Goal: Find specific page/section: Find specific page/section

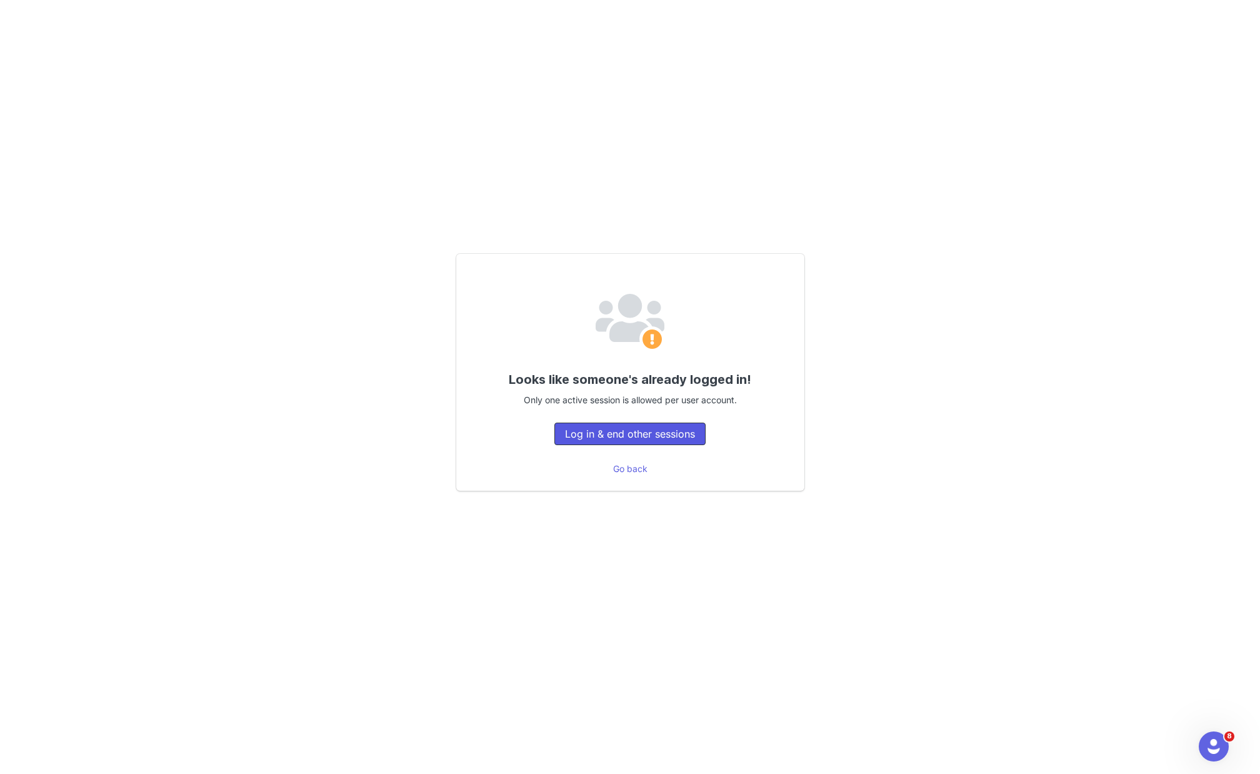
click at [630, 435] on button "Log in & end other sessions" at bounding box center [629, 433] width 151 height 22
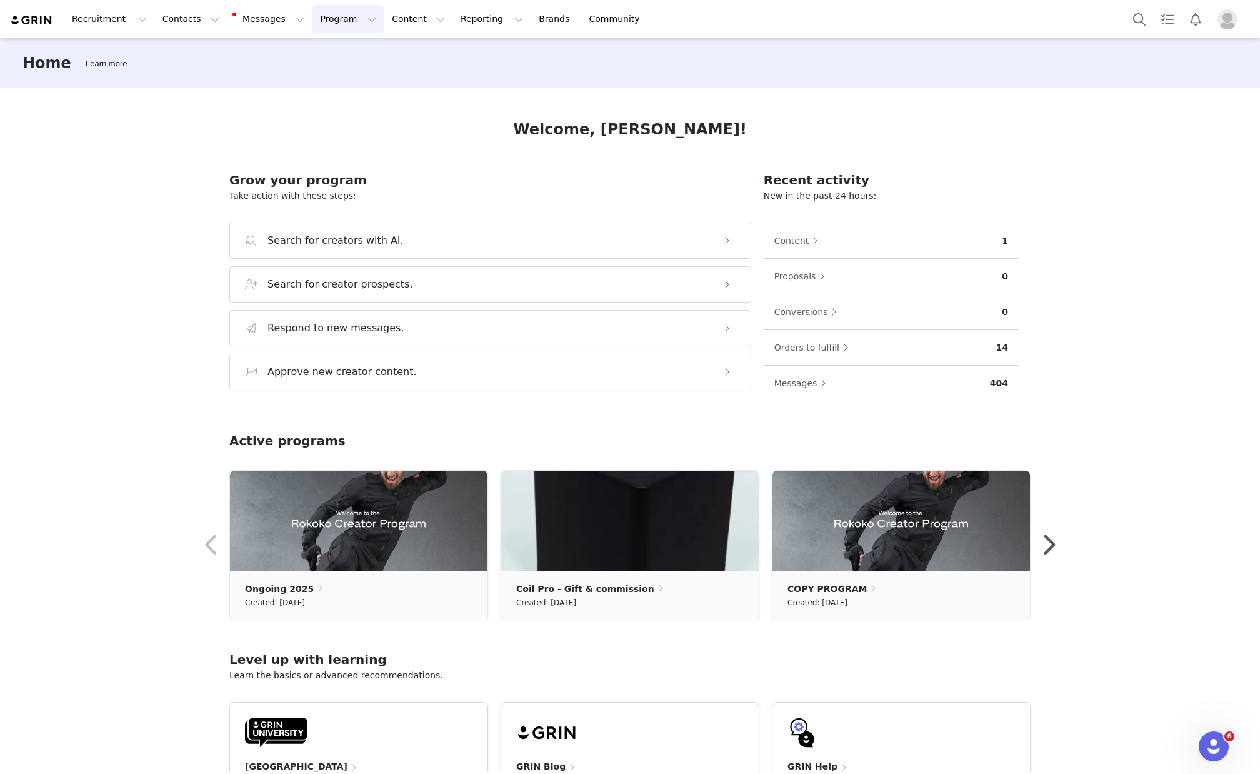
click at [332, 22] on button "Program Program" at bounding box center [347, 19] width 71 height 28
click at [346, 52] on p "Activations" at bounding box center [327, 55] width 48 height 13
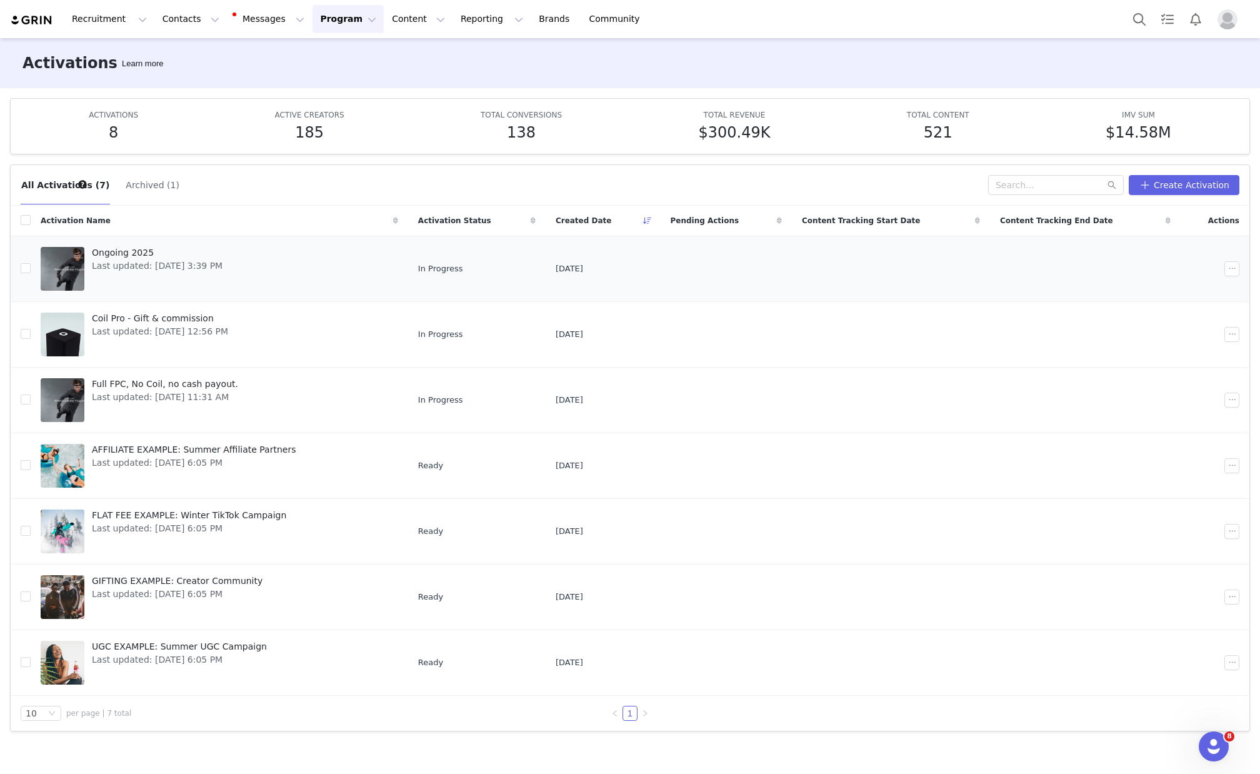
click at [199, 267] on span "Last updated: [DATE] 3:39 PM" at bounding box center [157, 265] width 131 height 13
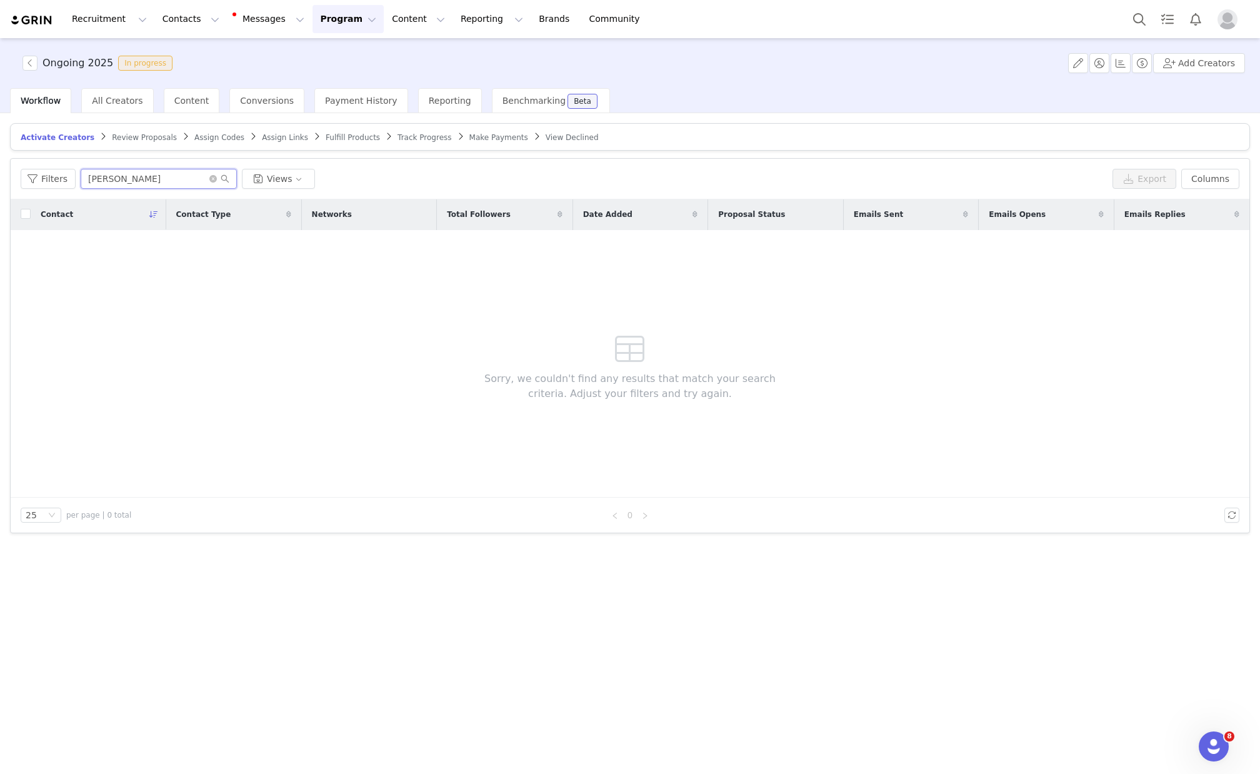
click at [137, 181] on input "[PERSON_NAME]" at bounding box center [159, 179] width 156 height 20
